Goal: Task Accomplishment & Management: Complete application form

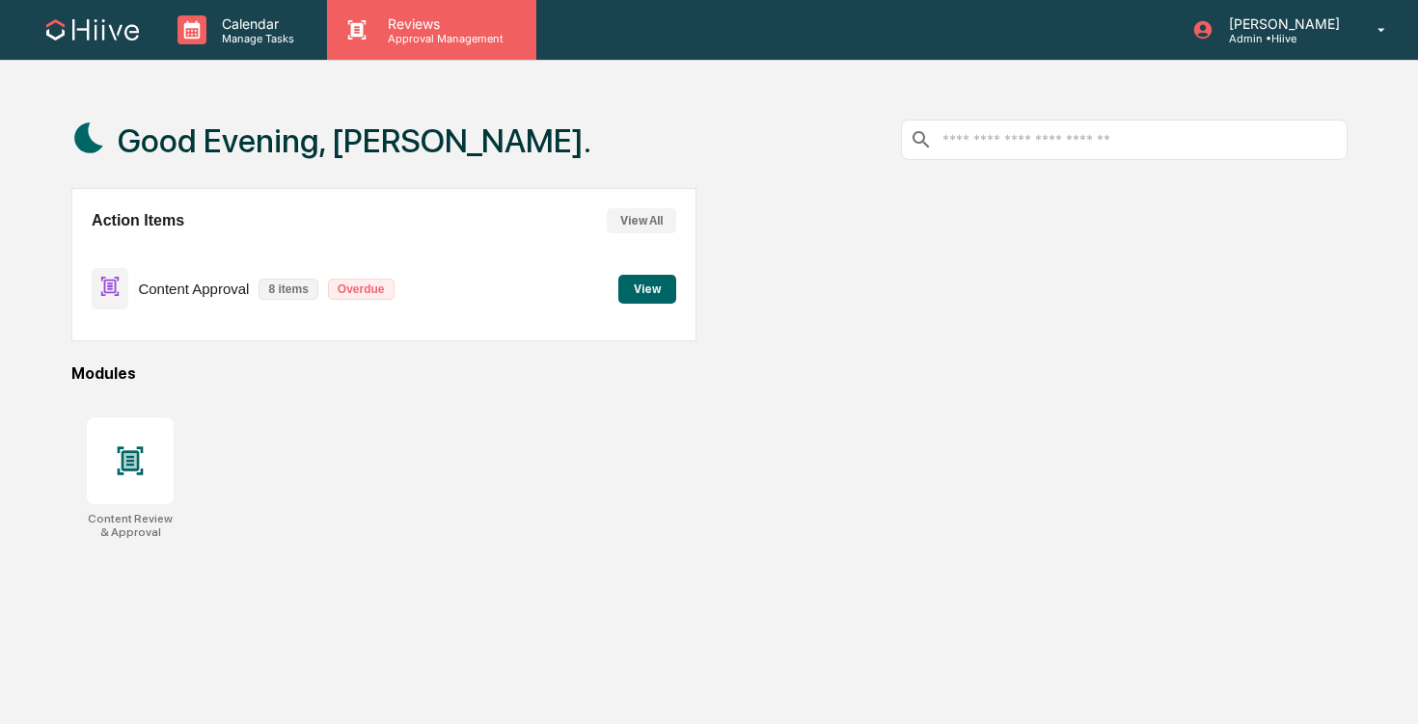
click at [400, 53] on div "Reviews Approval Management" at bounding box center [431, 30] width 208 height 60
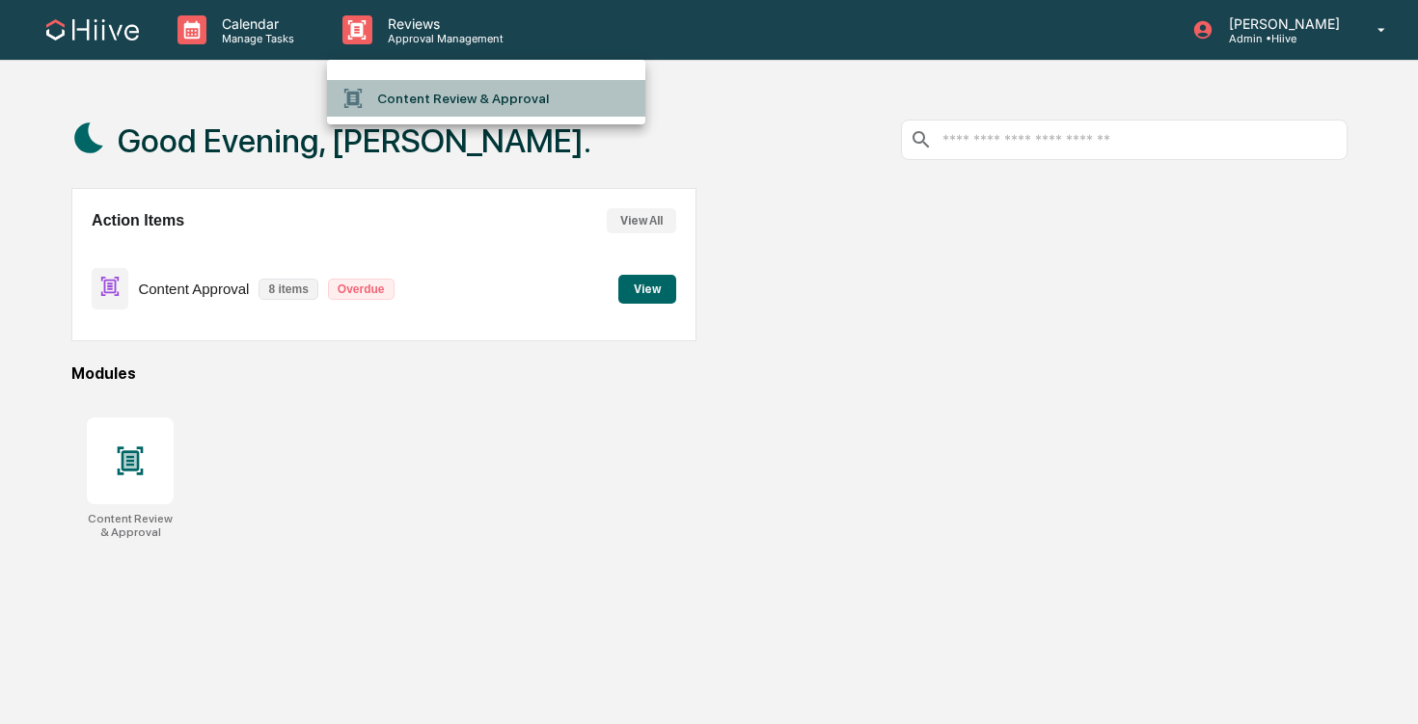
click at [421, 112] on li "Content Review & Approval" at bounding box center [486, 98] width 318 height 37
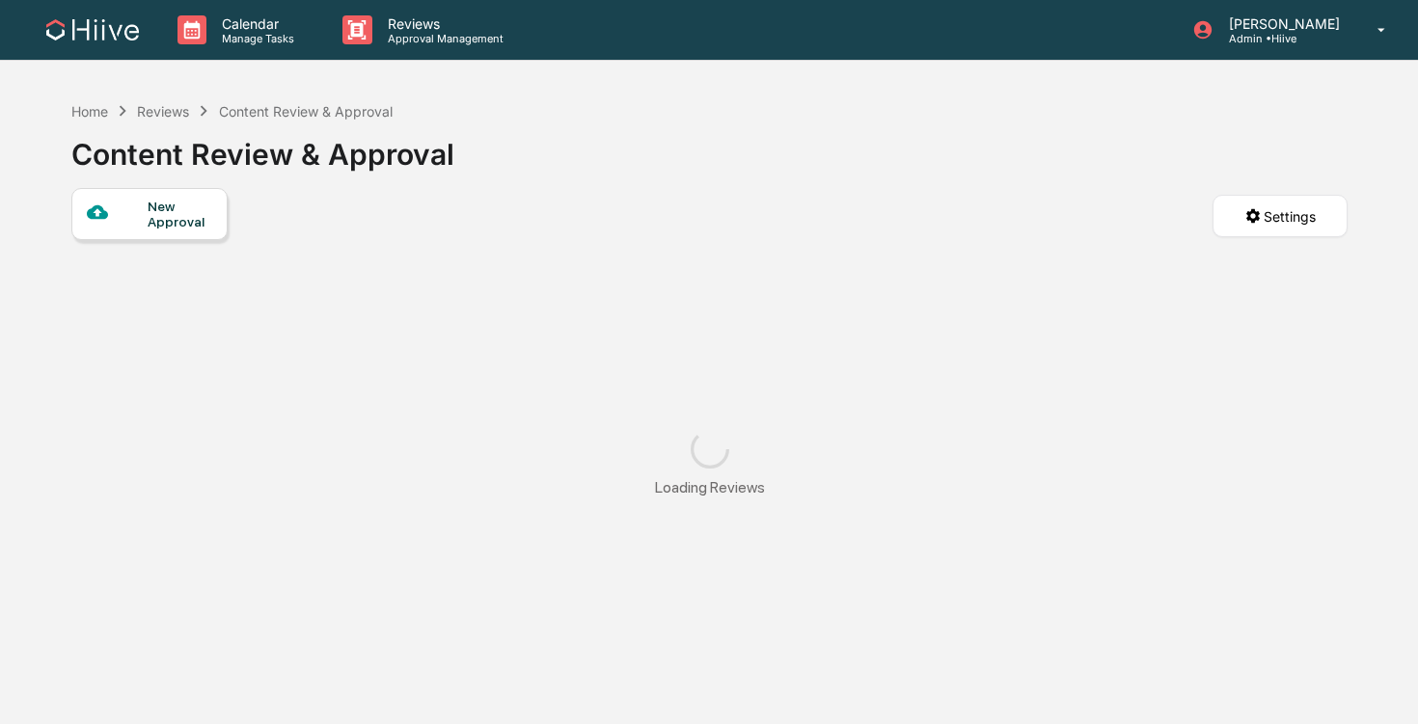
click at [204, 217] on div "New Approval" at bounding box center [180, 214] width 65 height 31
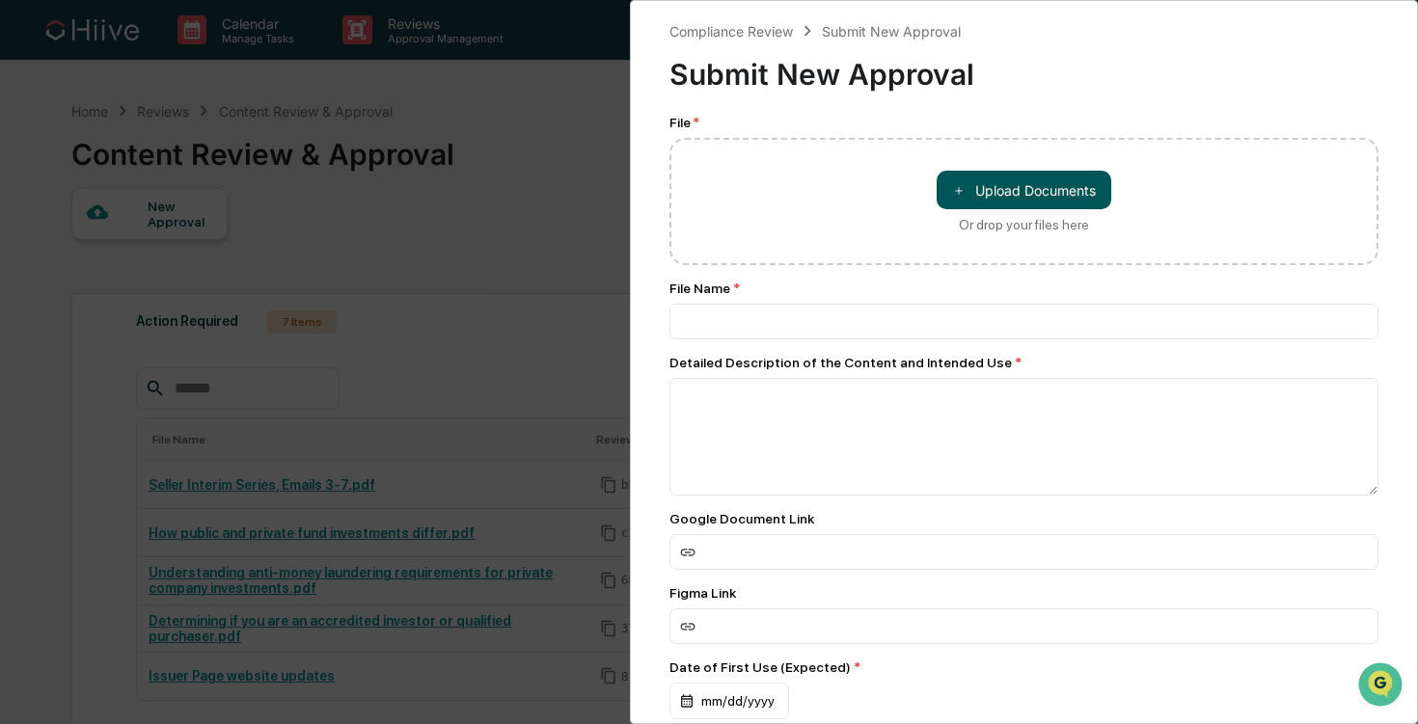
click at [983, 205] on button "＋ Upload Documents" at bounding box center [1024, 190] width 175 height 39
type input "**********"
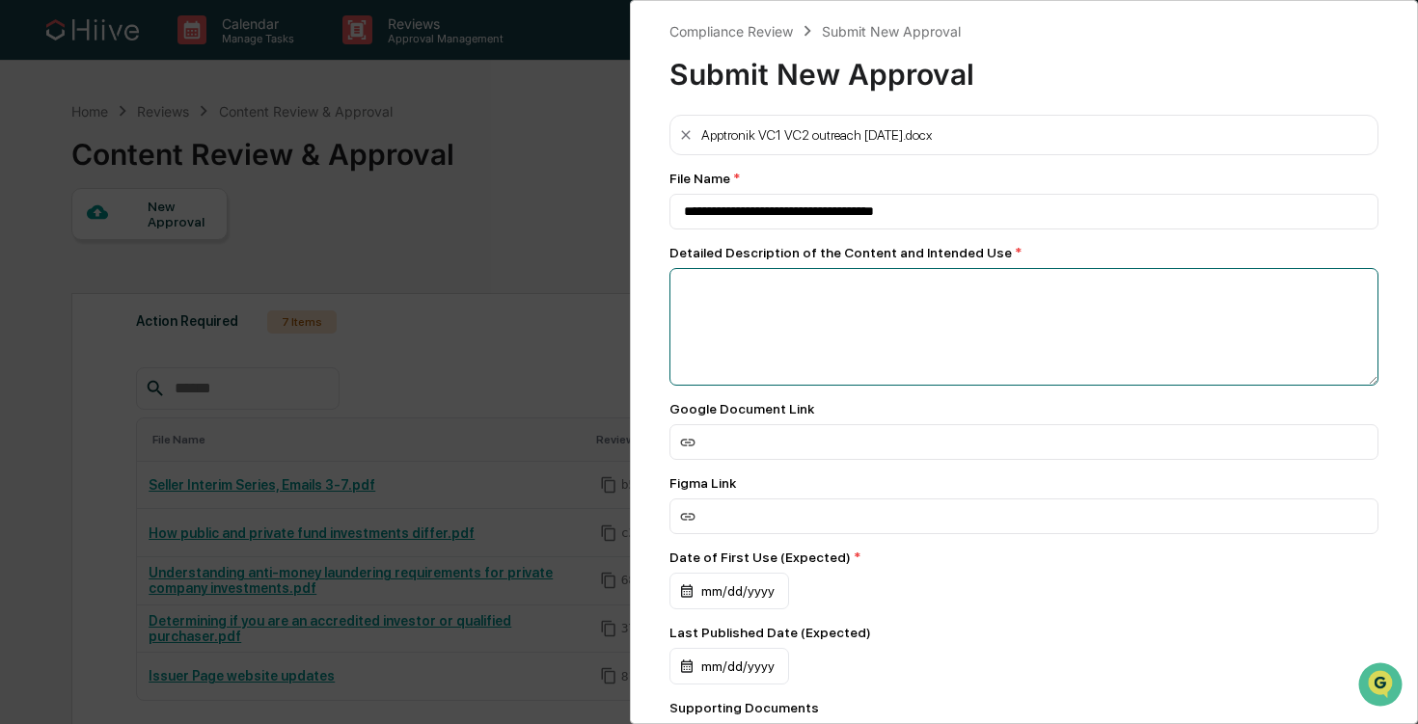
click at [835, 344] on textarea at bounding box center [1023, 327] width 709 height 118
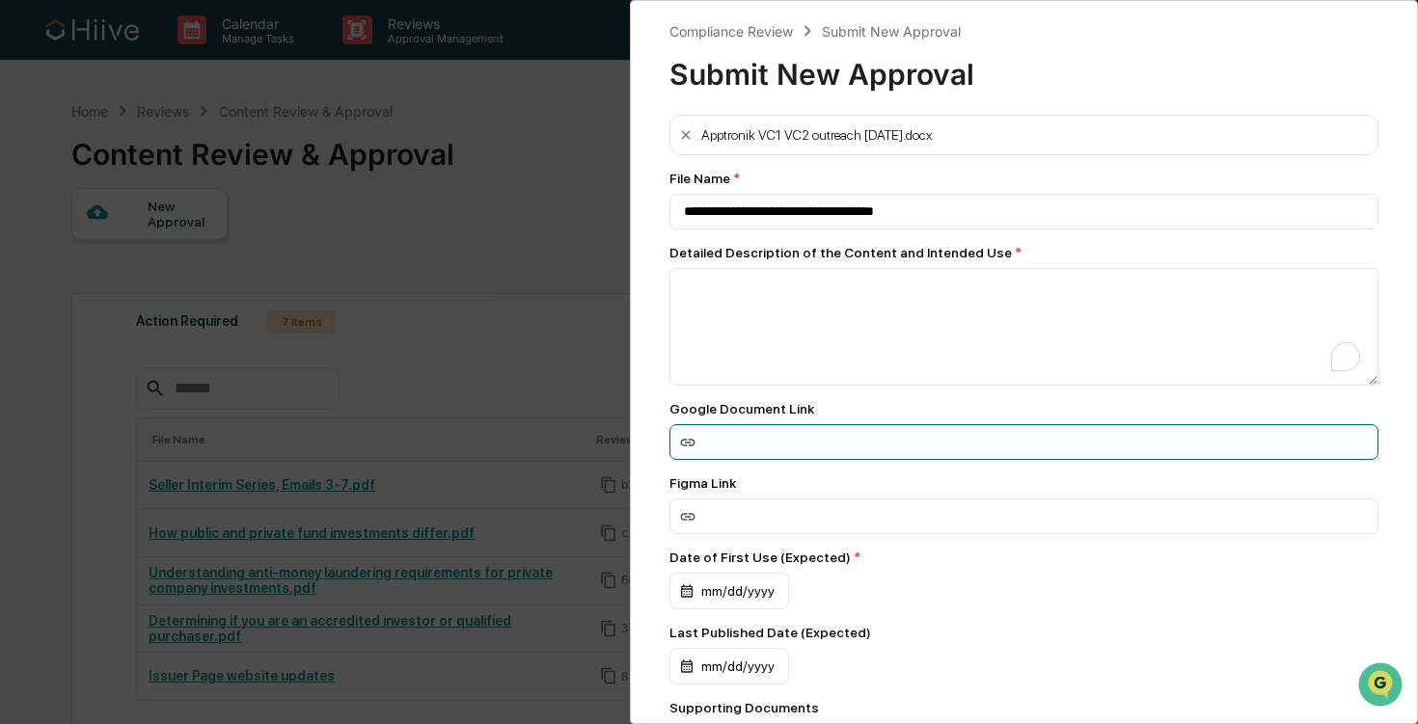
click at [806, 452] on input at bounding box center [1023, 442] width 709 height 36
paste input "**********"
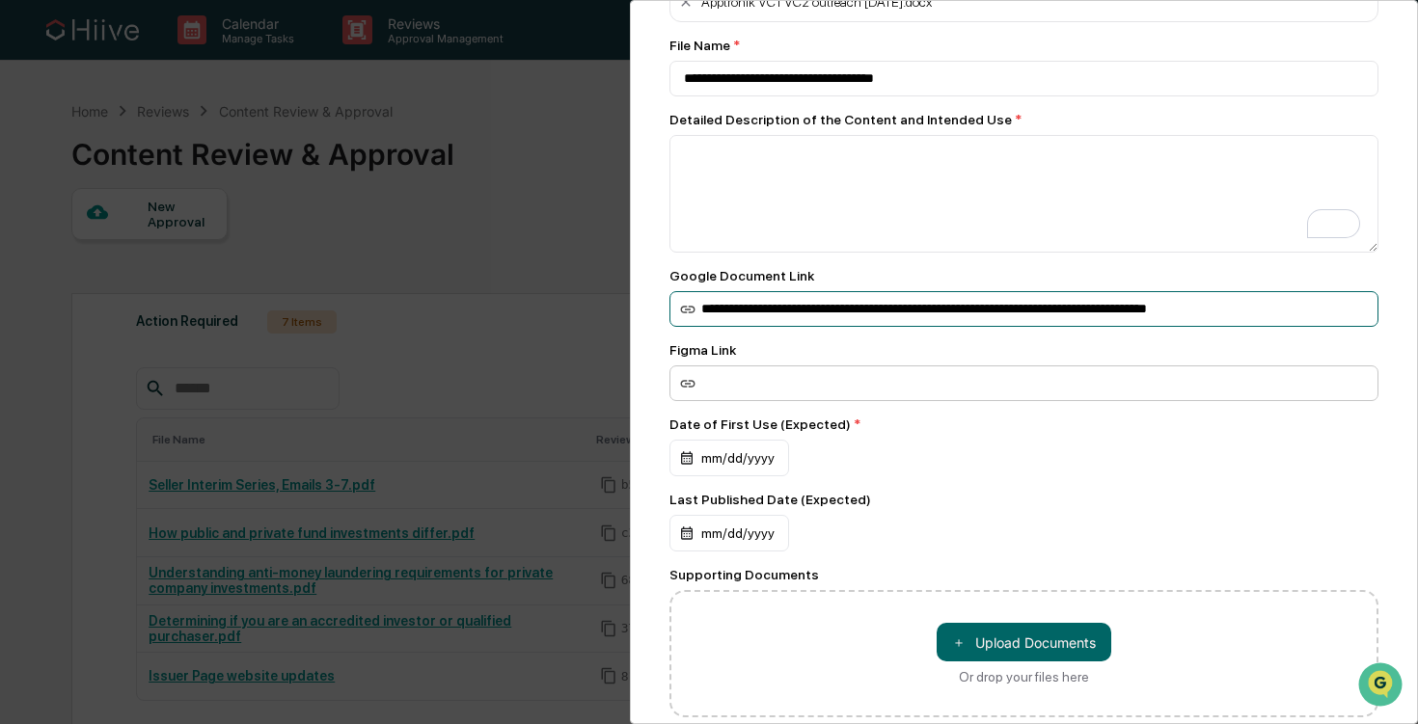
scroll to position [153, 0]
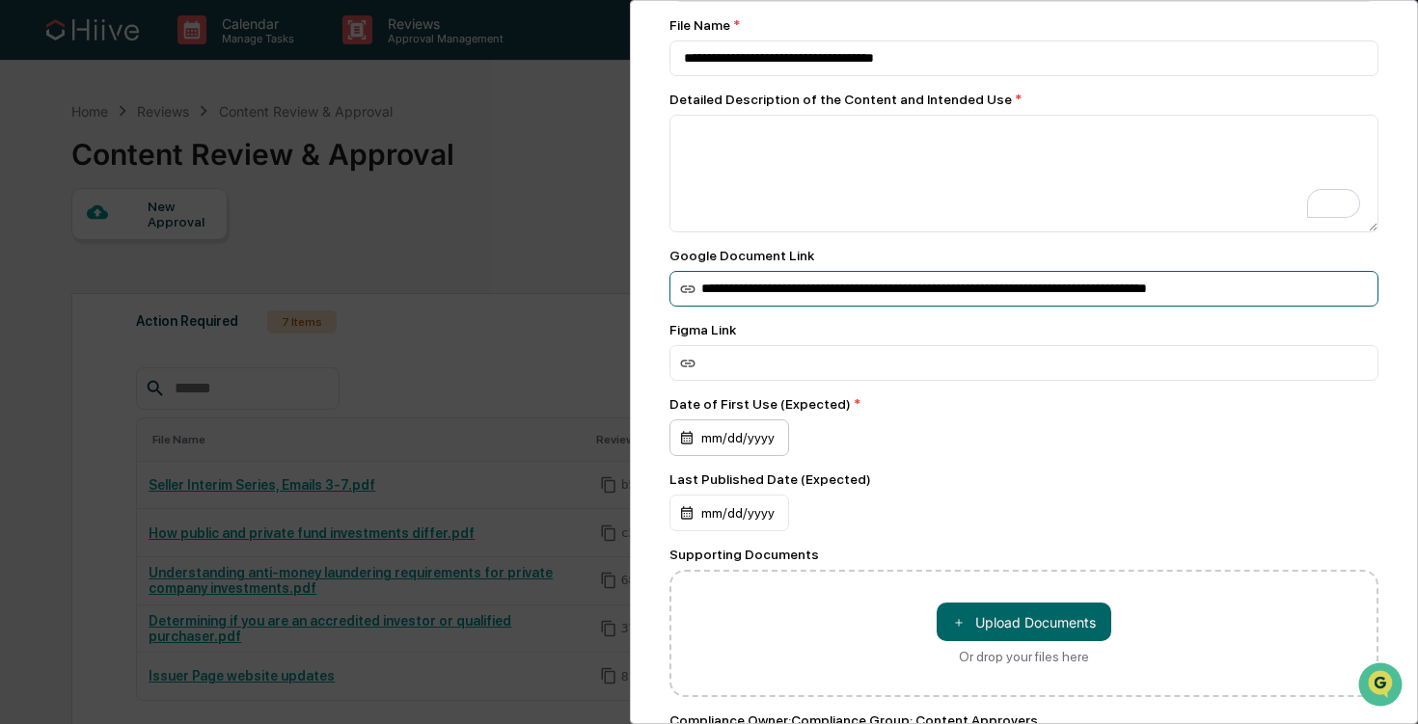
type input "**********"
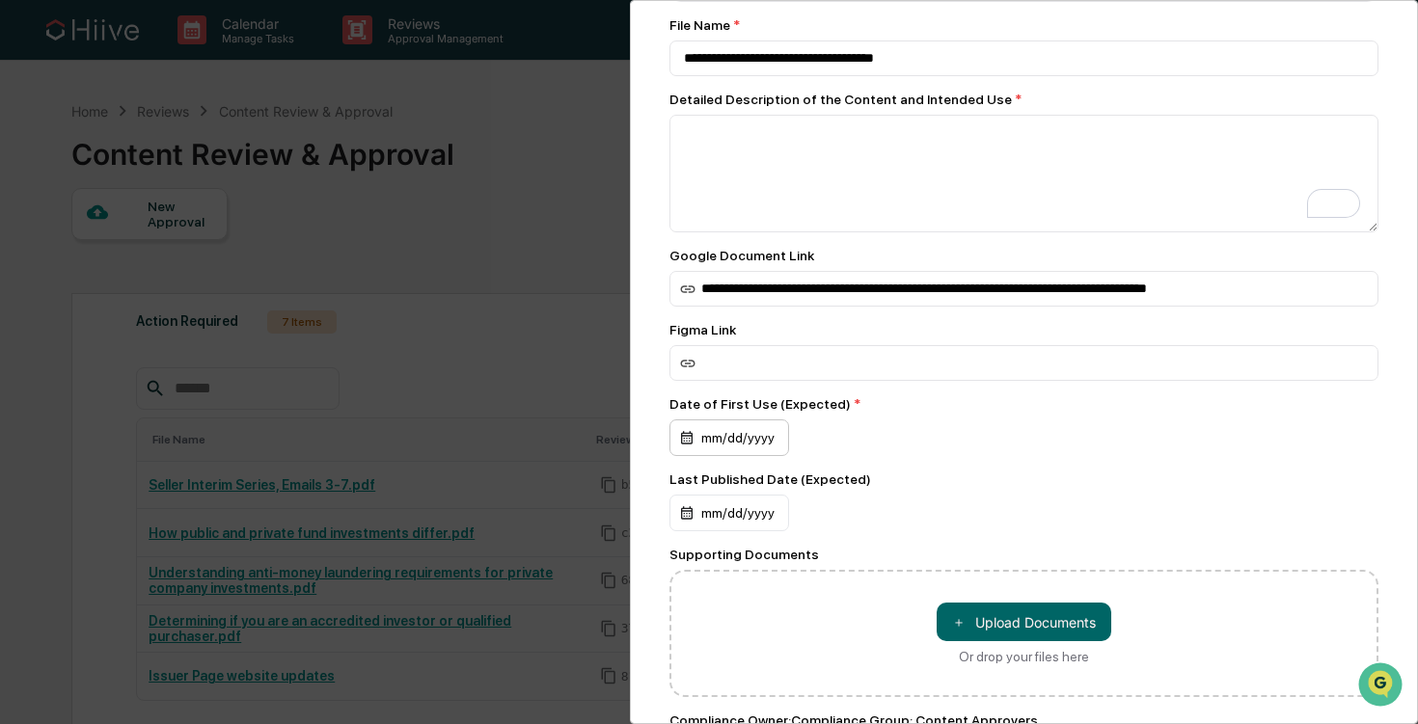
click at [767, 448] on div "mm/dd/yyyy" at bounding box center [729, 438] width 120 height 37
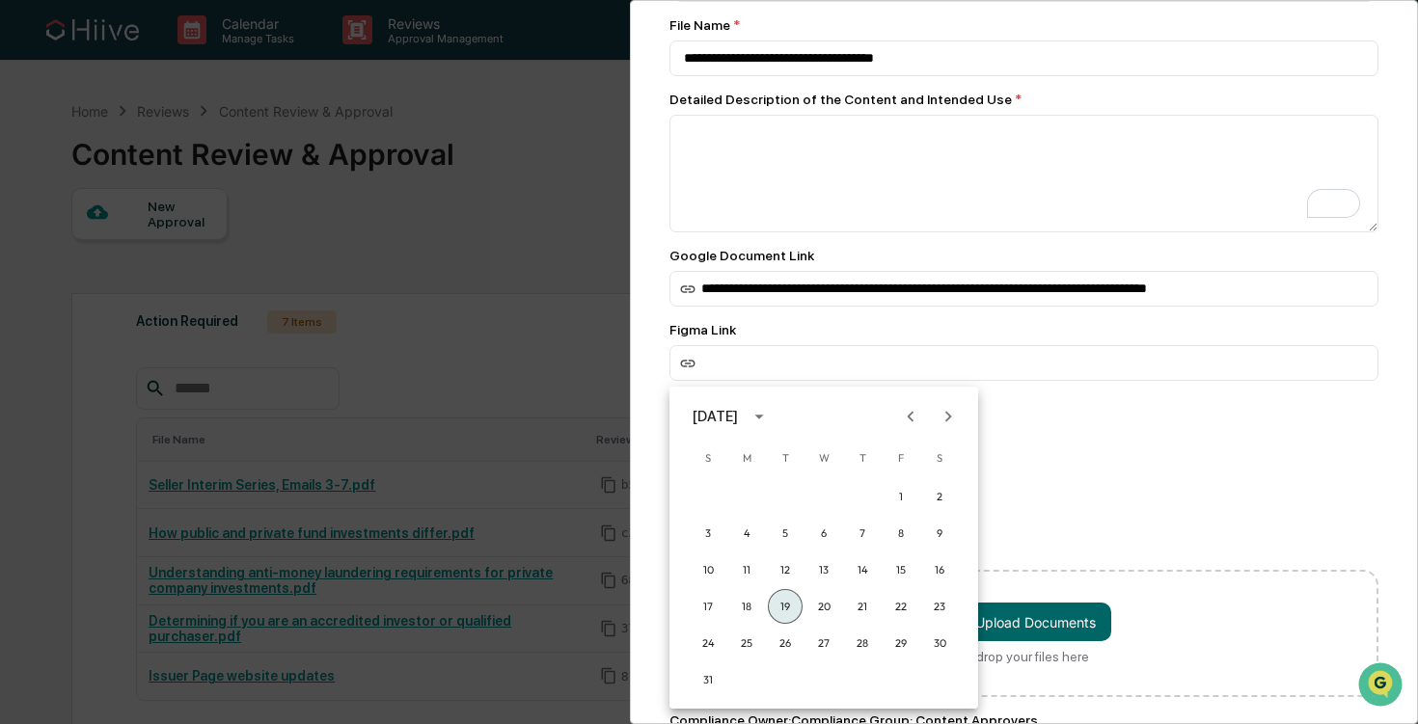
click at [797, 616] on button "19" at bounding box center [785, 606] width 35 height 35
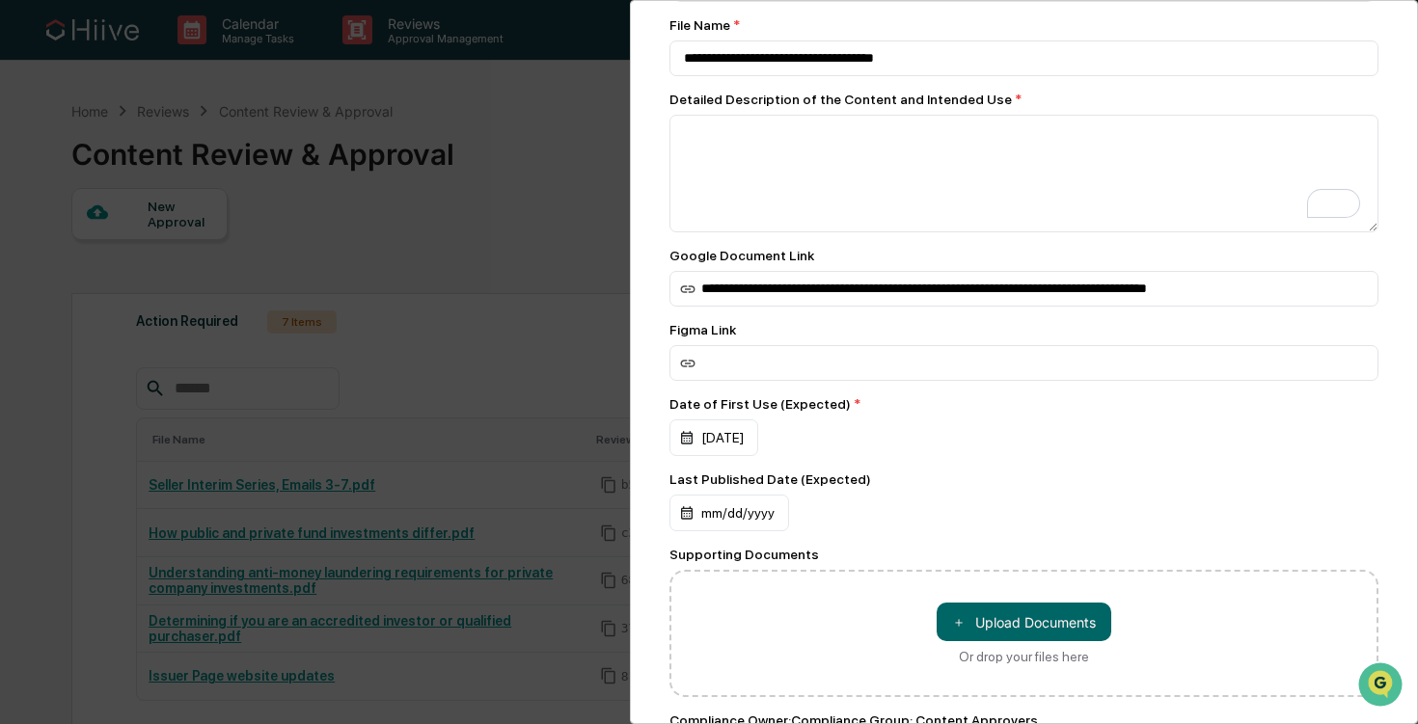
click at [937, 433] on div "[DATE]" at bounding box center [1023, 438] width 709 height 37
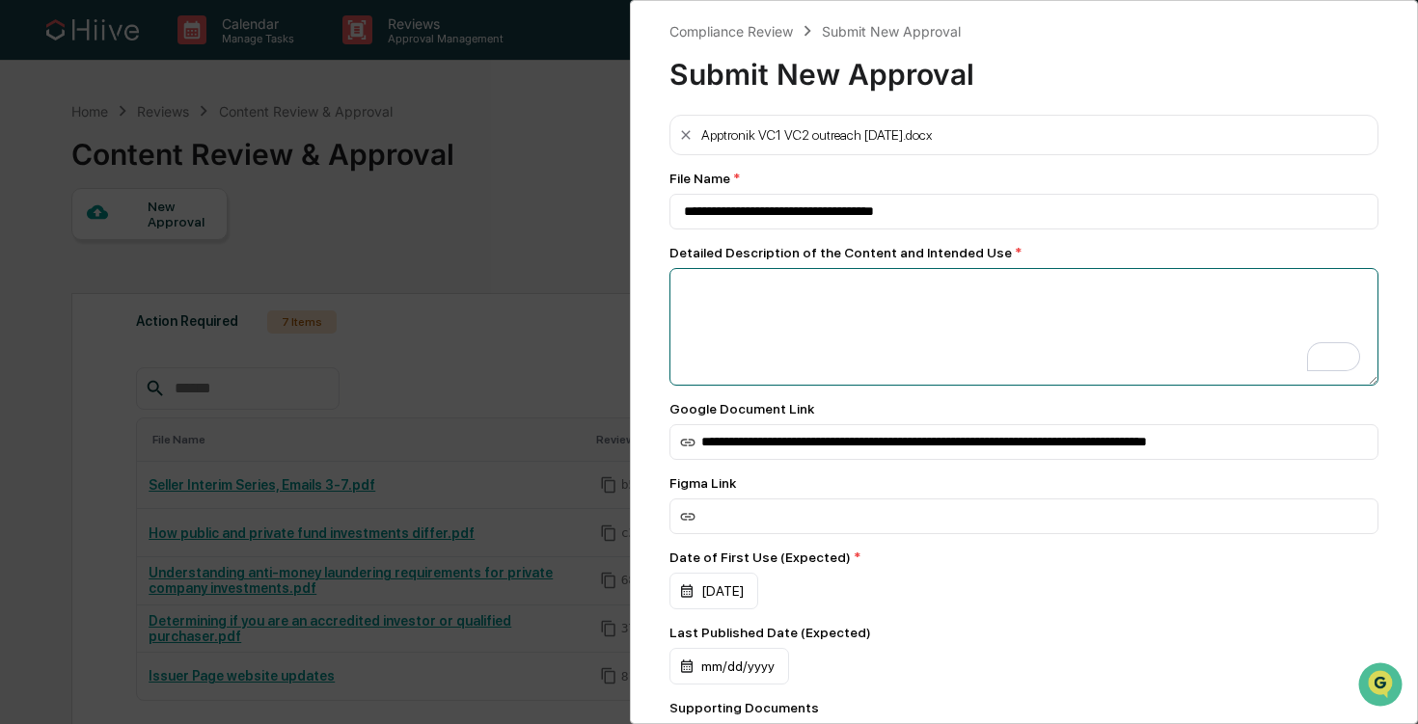
click at [951, 298] on textarea "To enrich screen reader interactions, please activate Accessibility in Grammarl…" at bounding box center [1023, 327] width 709 height 118
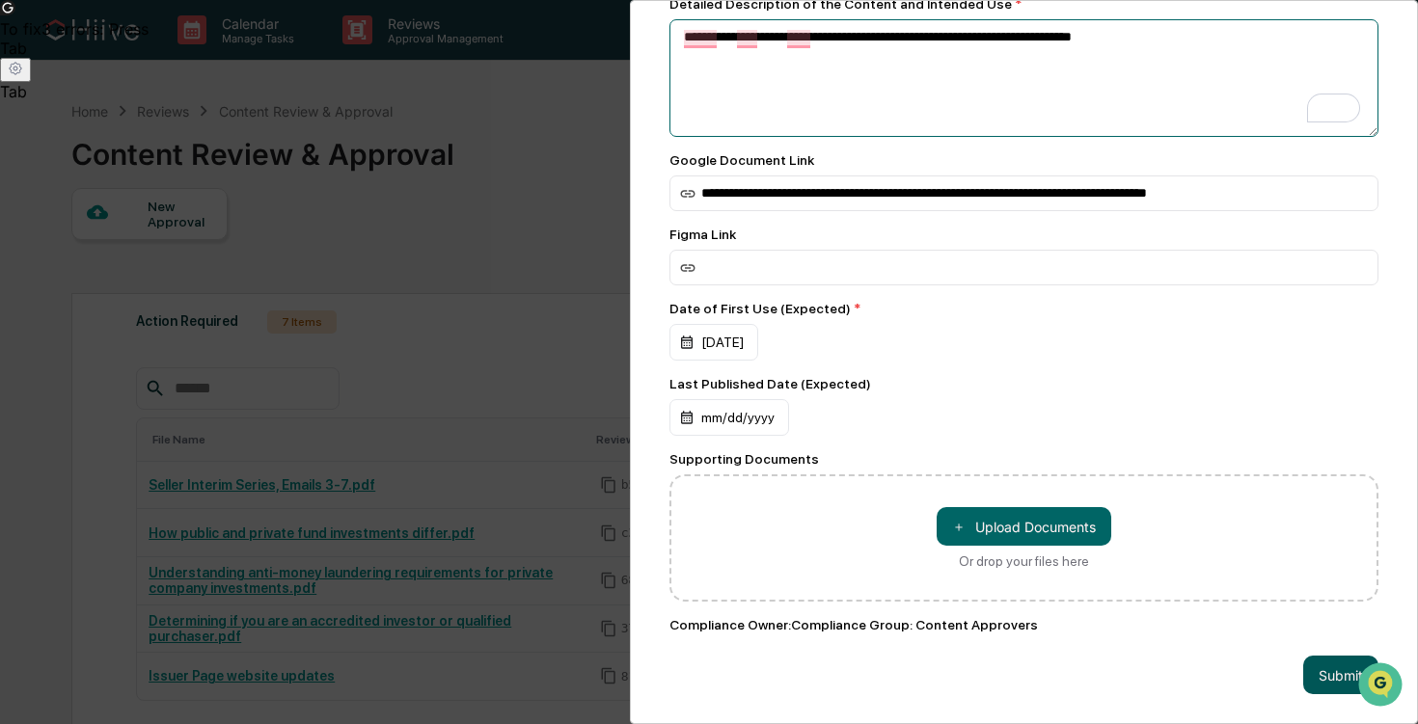
type textarea "**********"
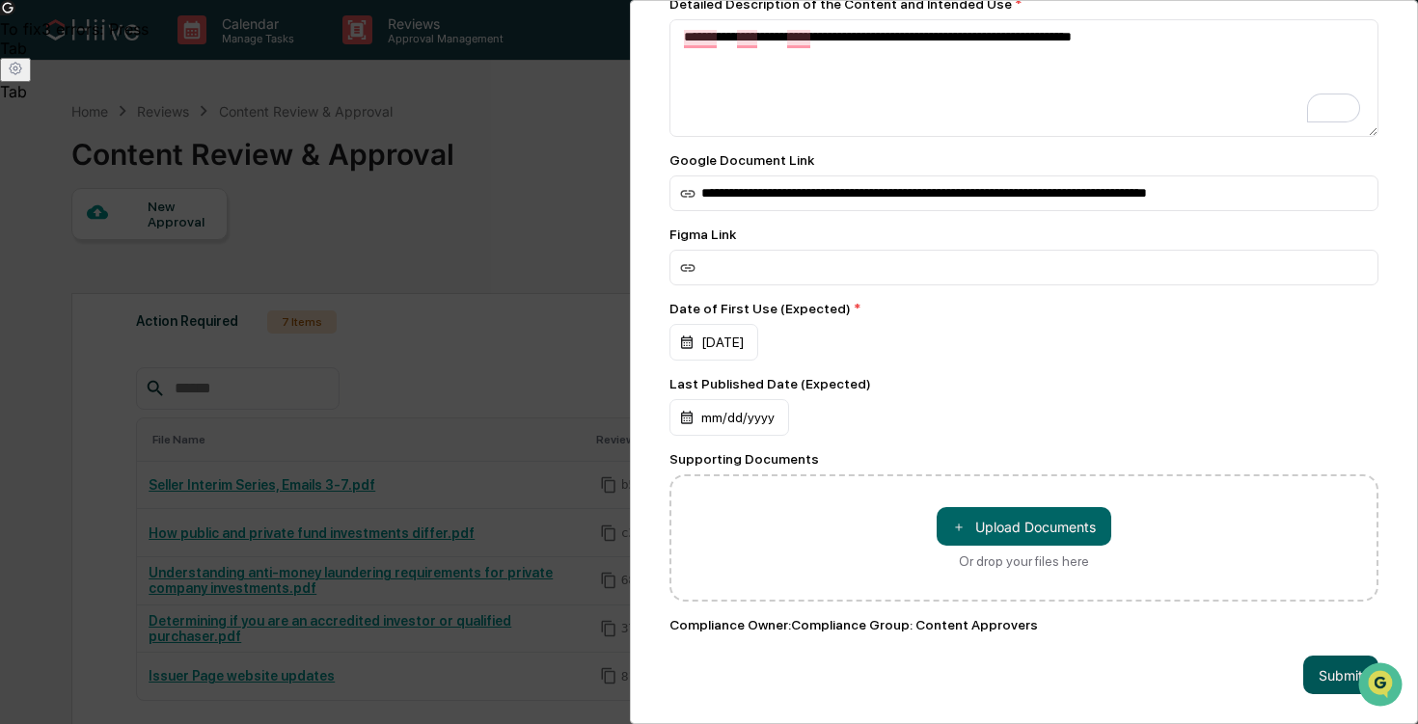
click at [1323, 670] on button "Submit" at bounding box center [1340, 675] width 75 height 39
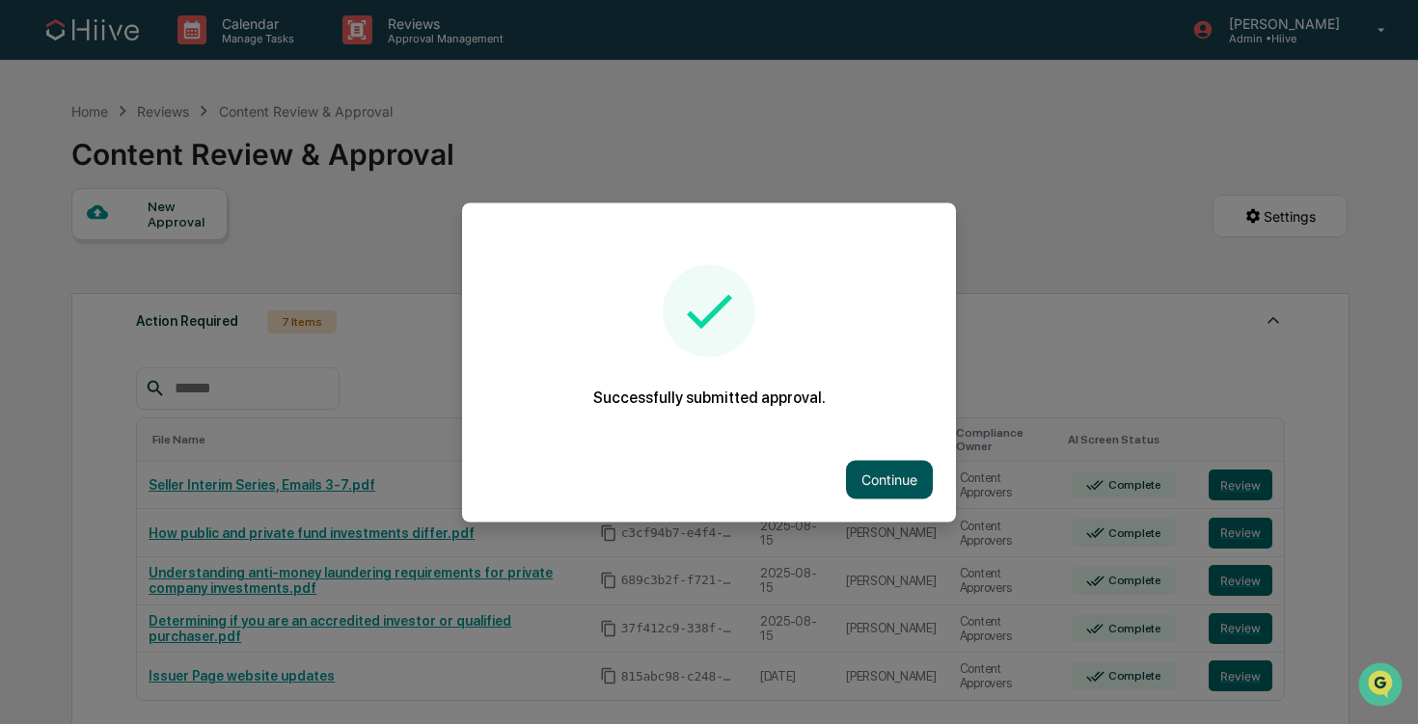
click at [877, 478] on button "Continue" at bounding box center [889, 479] width 87 height 39
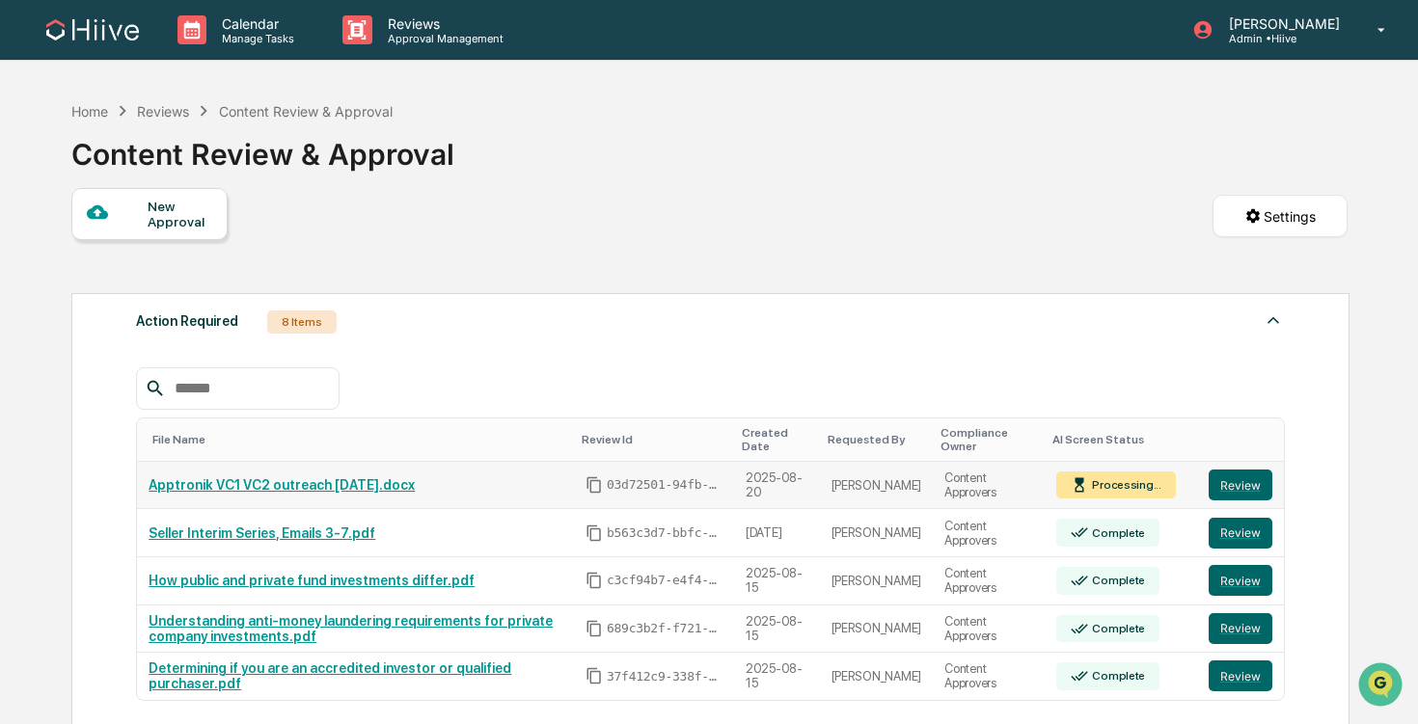
click at [1158, 480] on div "Processing..." at bounding box center [1124, 485] width 73 height 14
click at [1237, 477] on button "Review" at bounding box center [1240, 485] width 64 height 31
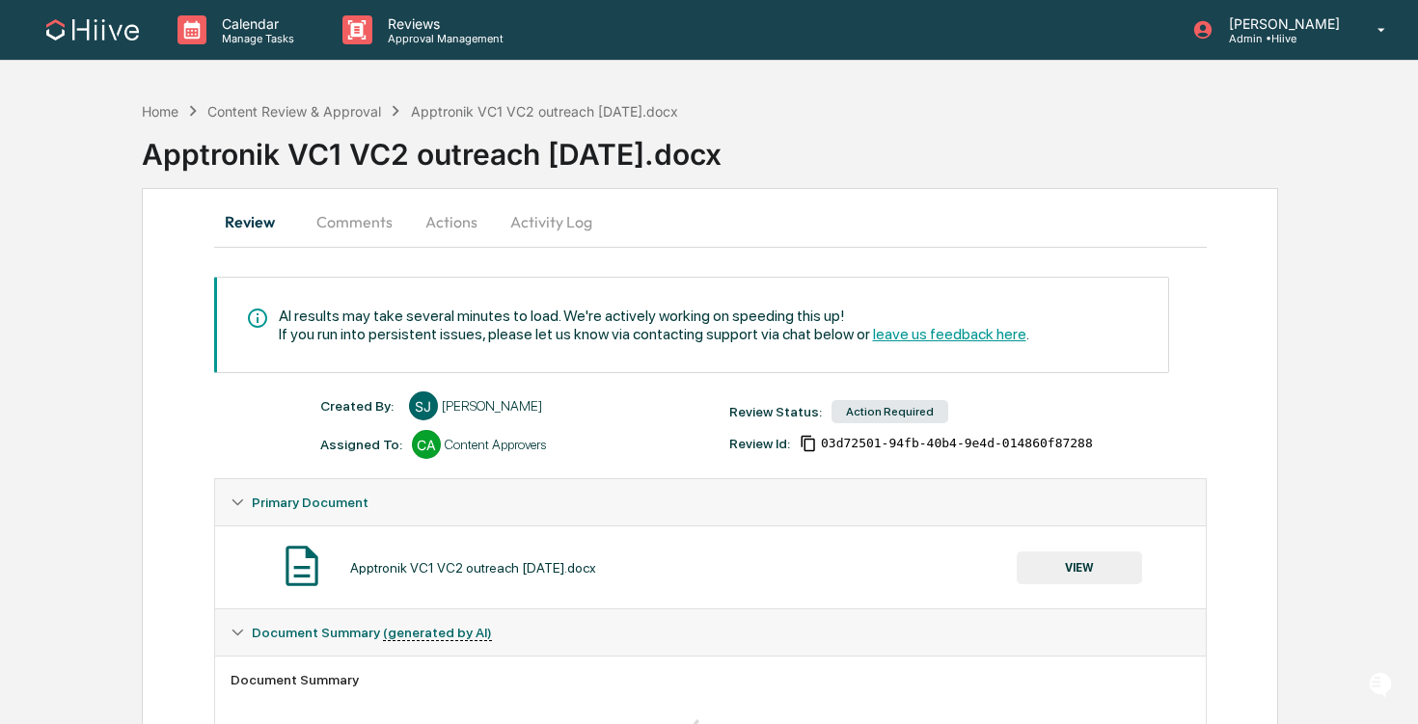
click at [433, 220] on button "Actions" at bounding box center [451, 222] width 87 height 46
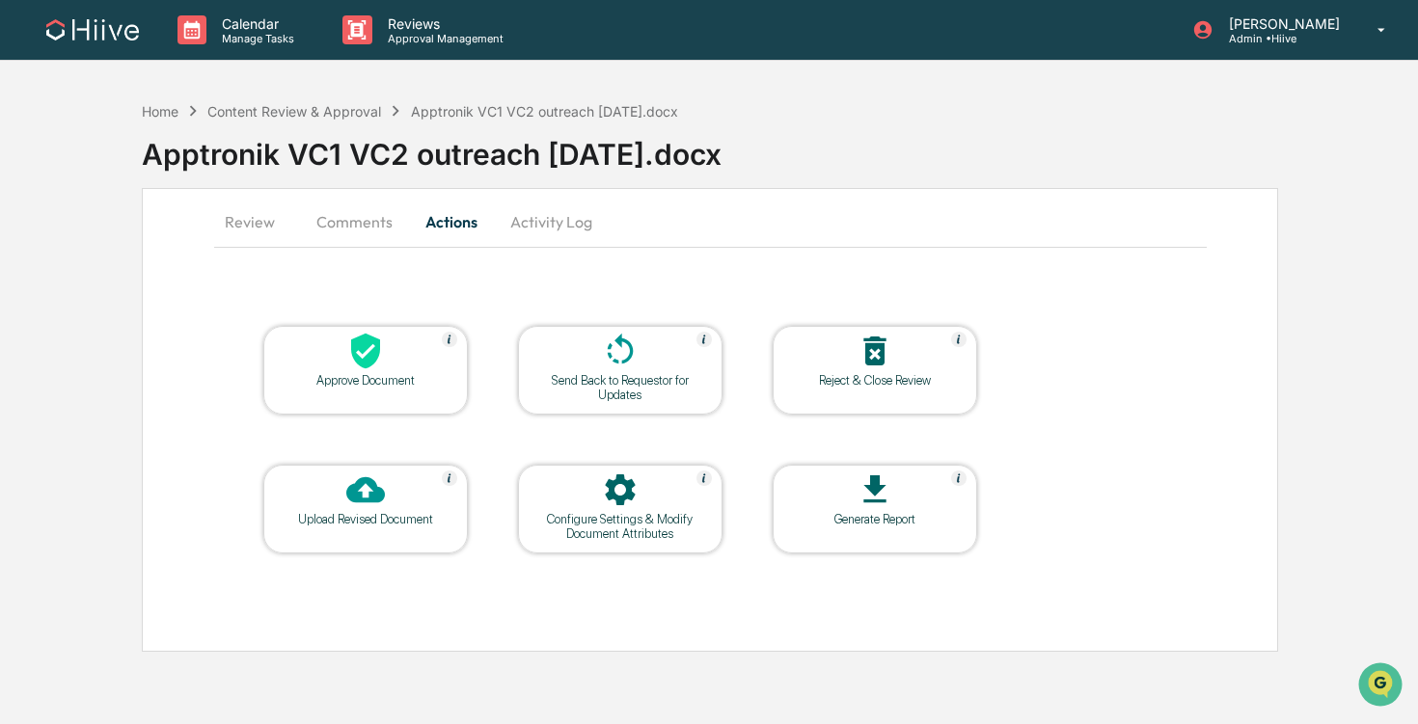
click at [402, 386] on div "Approve Document" at bounding box center [366, 380] width 174 height 14
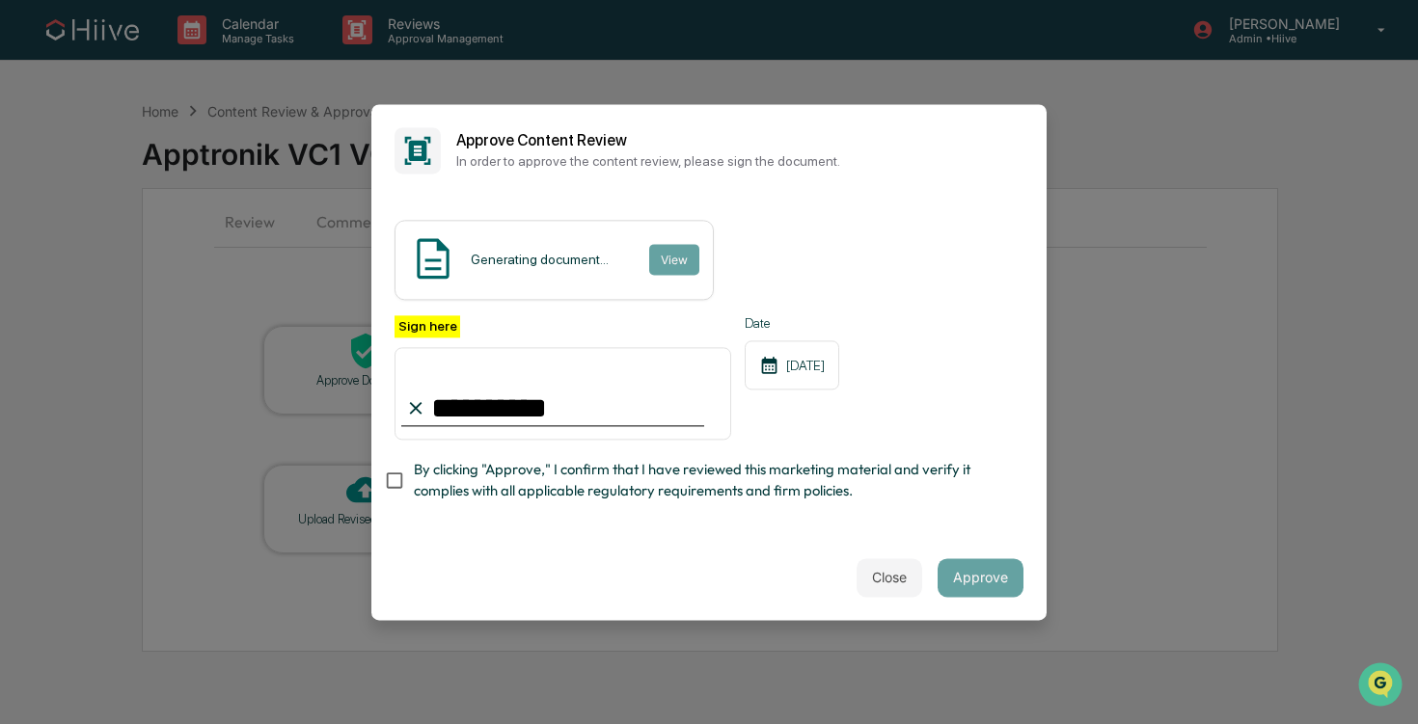
type input "**********"
click at [981, 569] on button "Approve" at bounding box center [980, 577] width 86 height 39
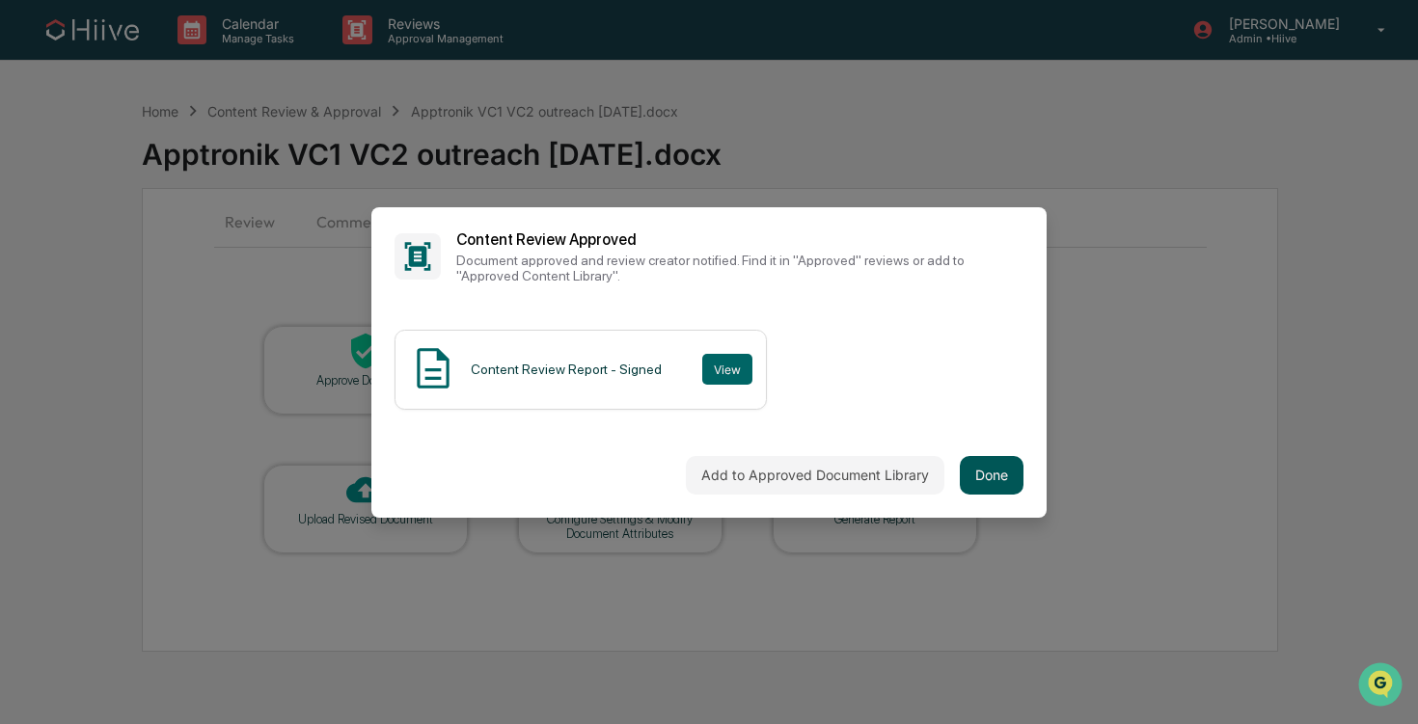
click at [996, 475] on button "Done" at bounding box center [992, 475] width 64 height 39
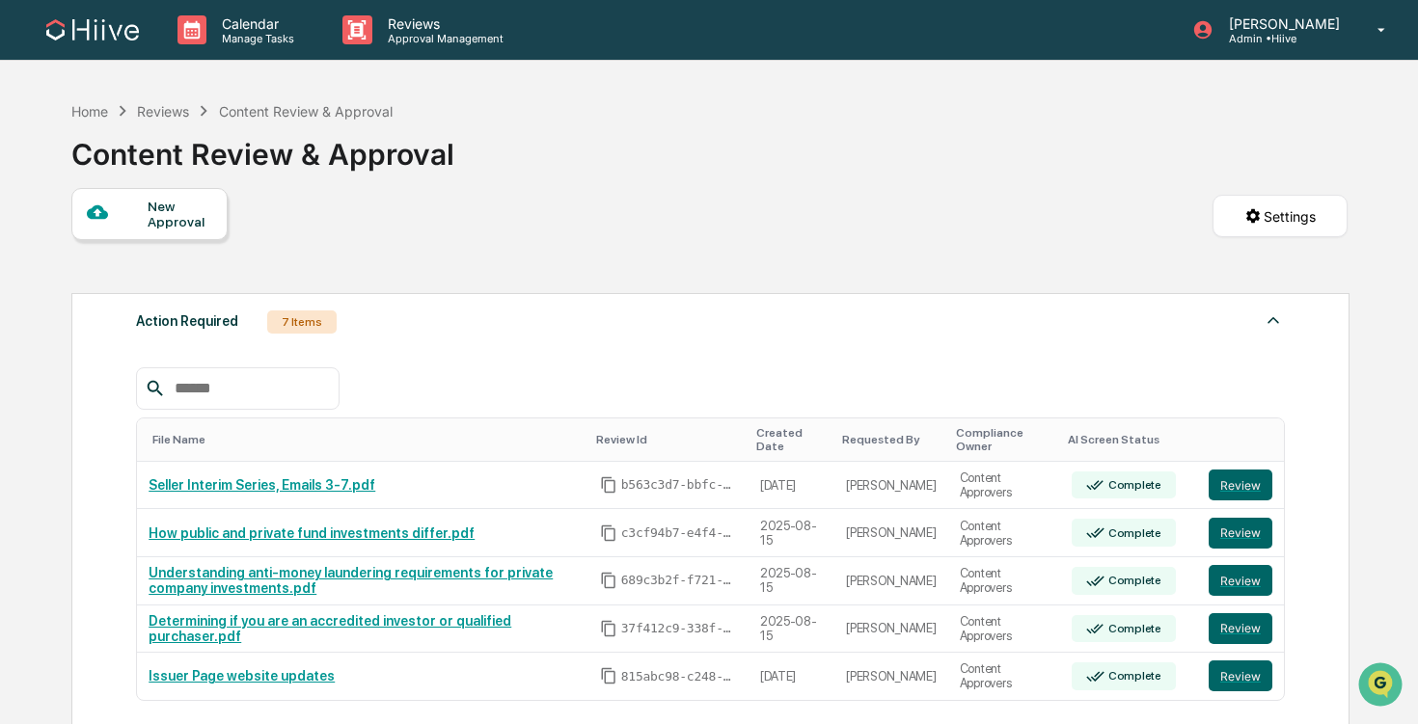
click at [274, 100] on div "Home Reviews Content Review & Approval" at bounding box center [231, 110] width 321 height 21
click at [264, 114] on div "Content Review & Approval" at bounding box center [306, 111] width 174 height 16
click at [177, 108] on div "Reviews" at bounding box center [163, 111] width 52 height 16
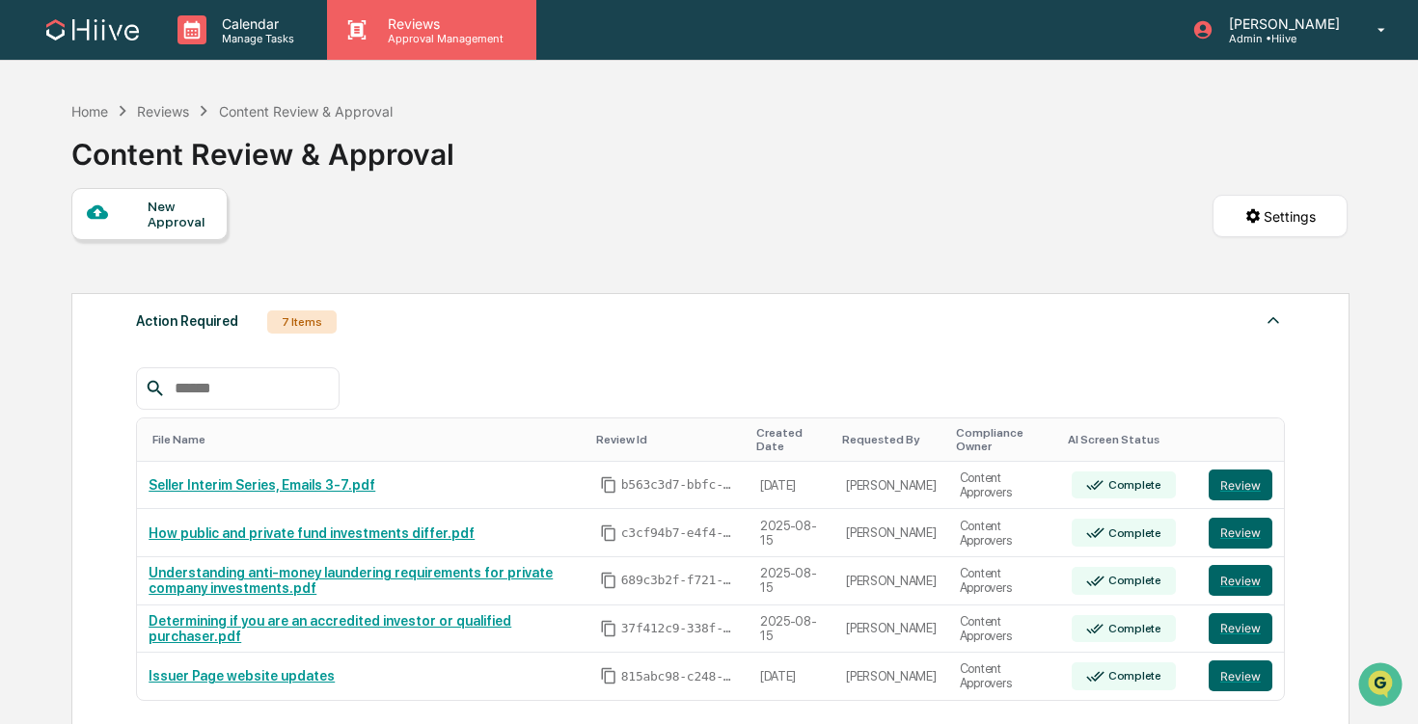
click at [371, 48] on div "Reviews Approval Management" at bounding box center [431, 30] width 208 height 60
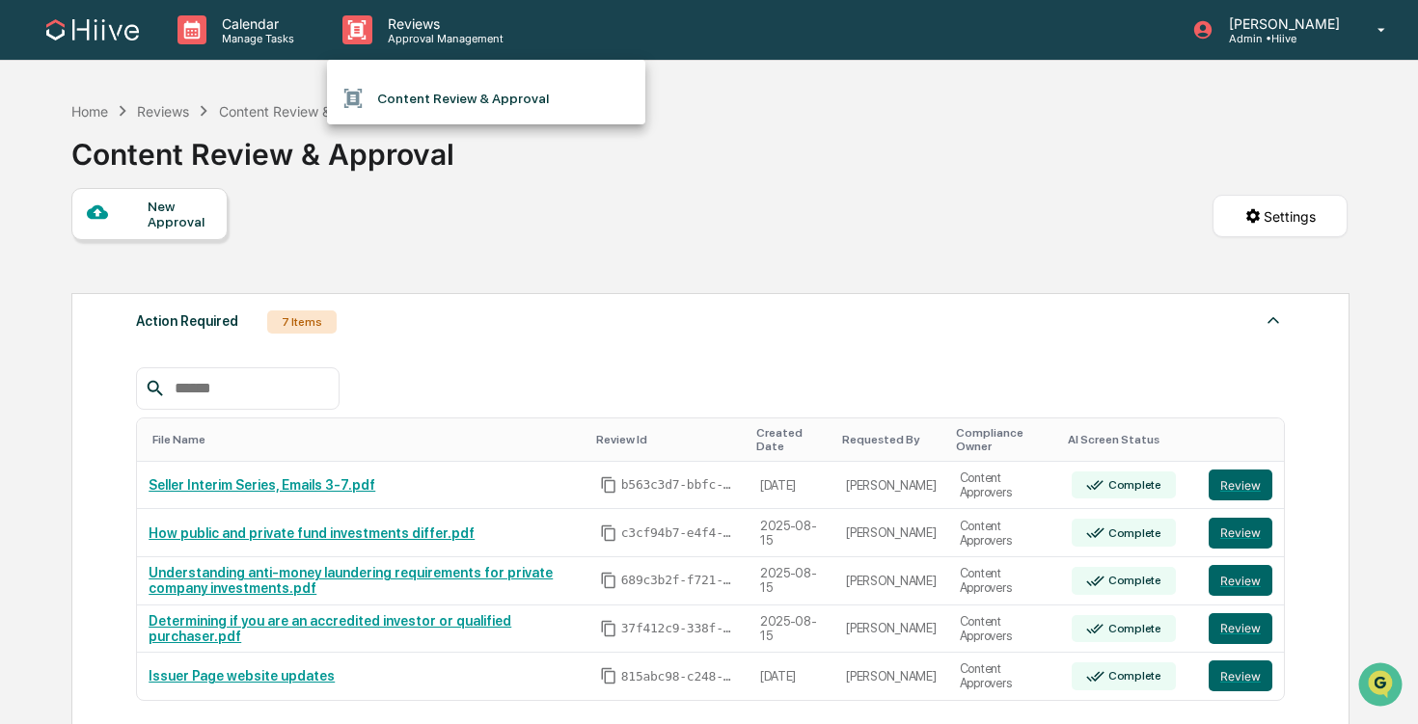
click at [391, 96] on li "Content Review & Approval" at bounding box center [486, 98] width 318 height 37
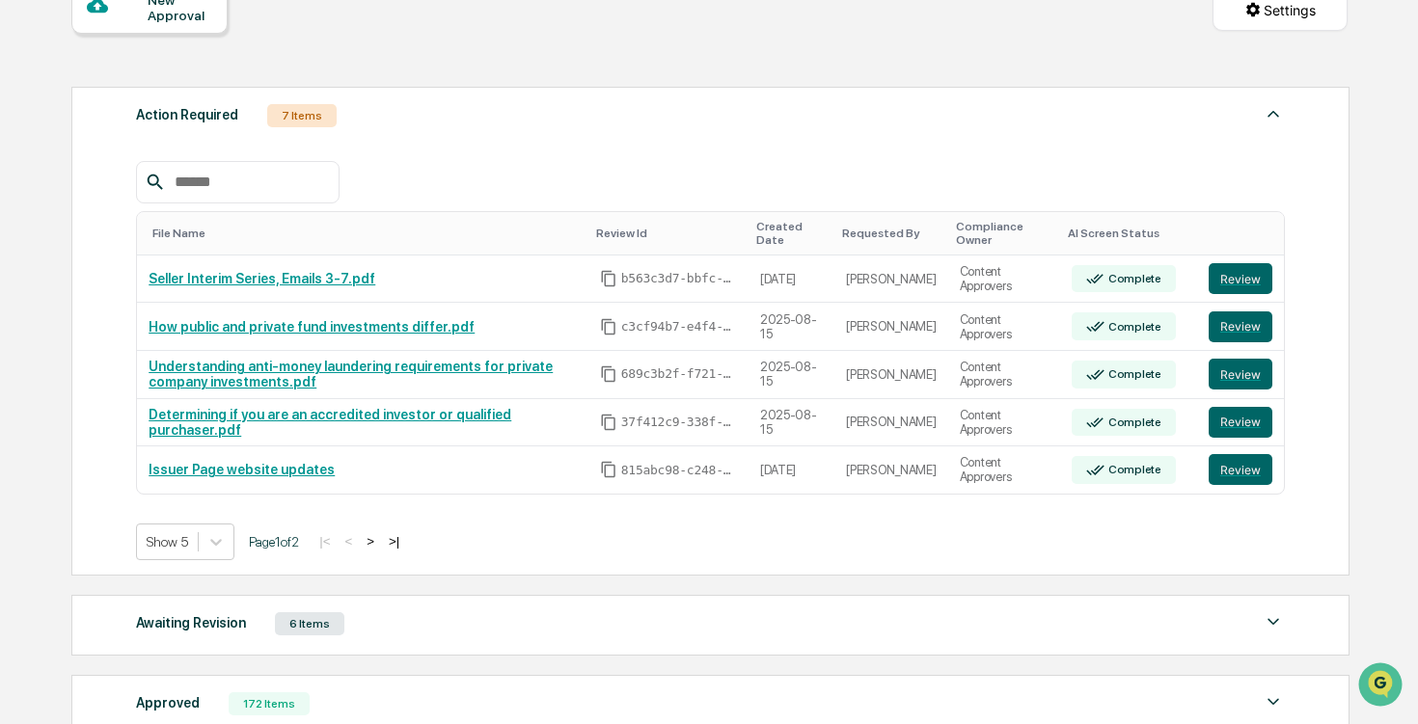
scroll to position [437, 0]
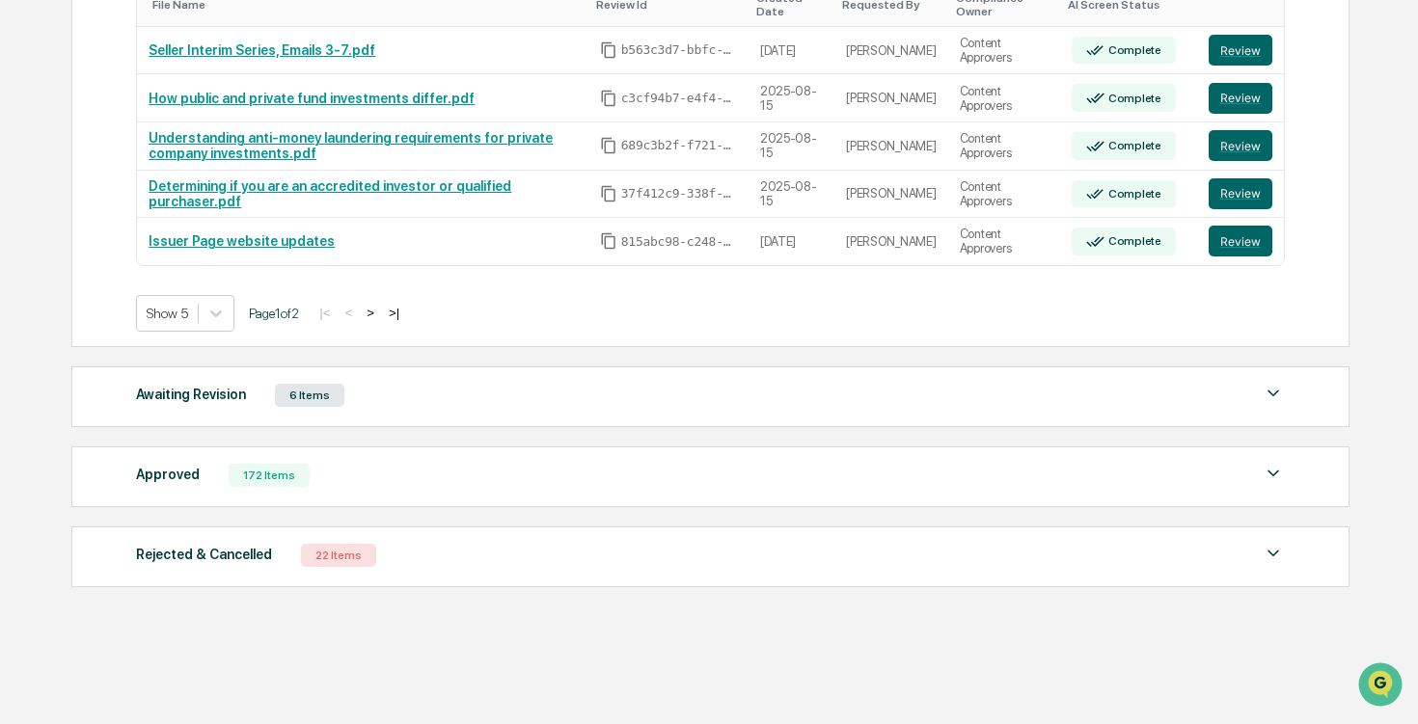
click at [393, 472] on div "Approved 172 Items" at bounding box center [710, 475] width 1149 height 27
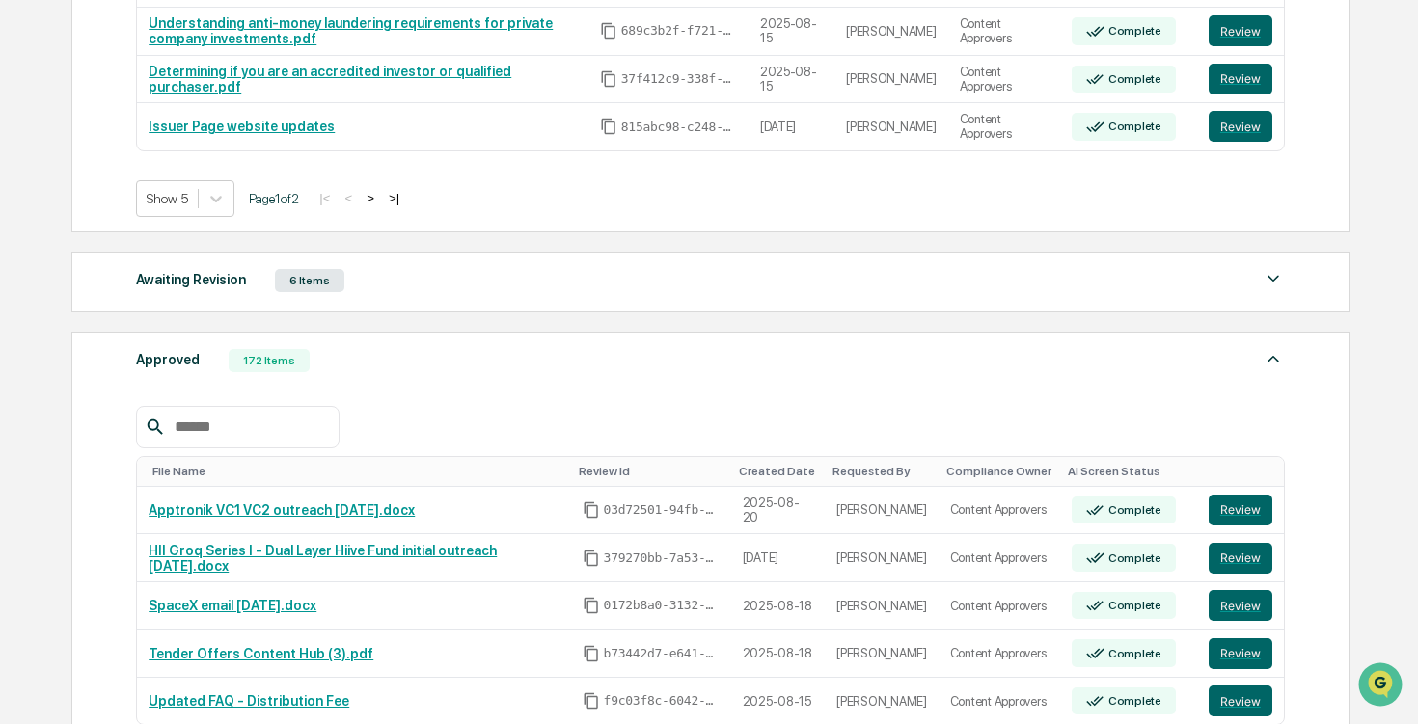
scroll to position [565, 0]
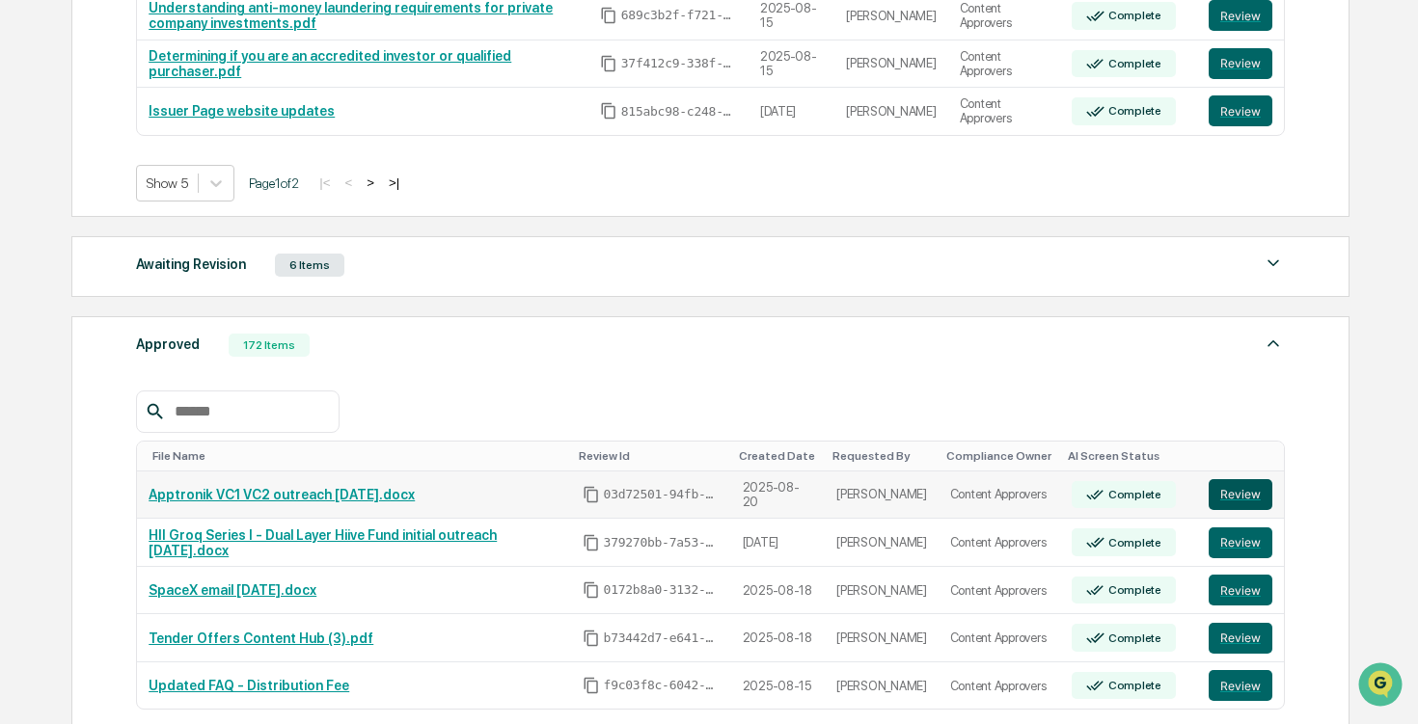
click at [1244, 489] on button "Review" at bounding box center [1240, 494] width 64 height 31
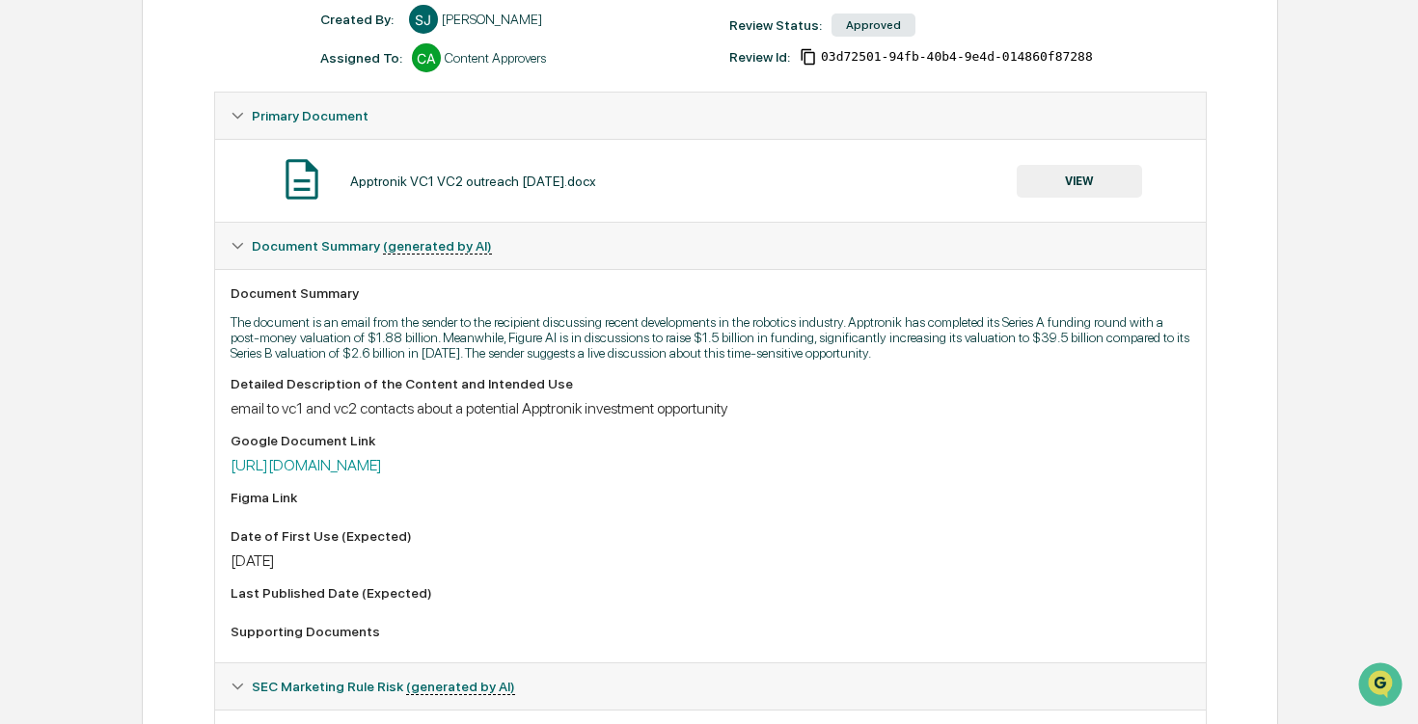
scroll to position [278, 0]
